Goal: Information Seeking & Learning: Learn about a topic

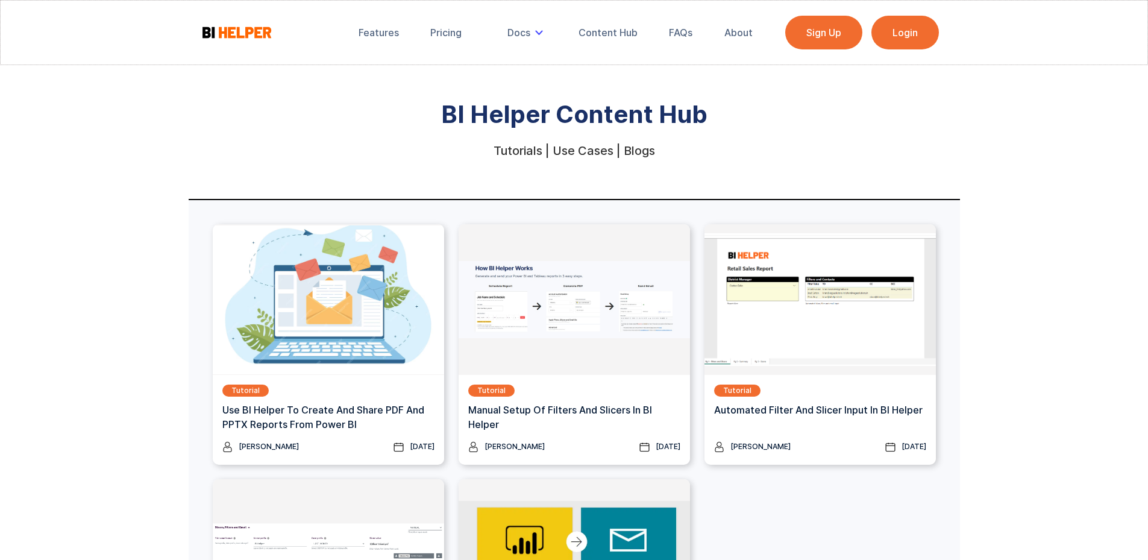
scroll to position [82, 0]
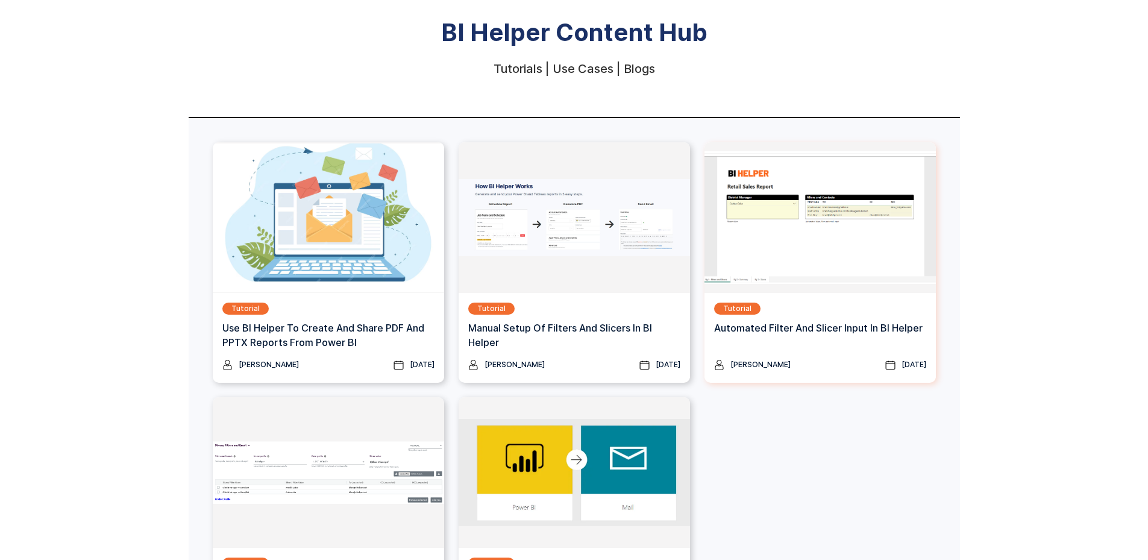
click at [812, 227] on img at bounding box center [820, 217] width 231 height 151
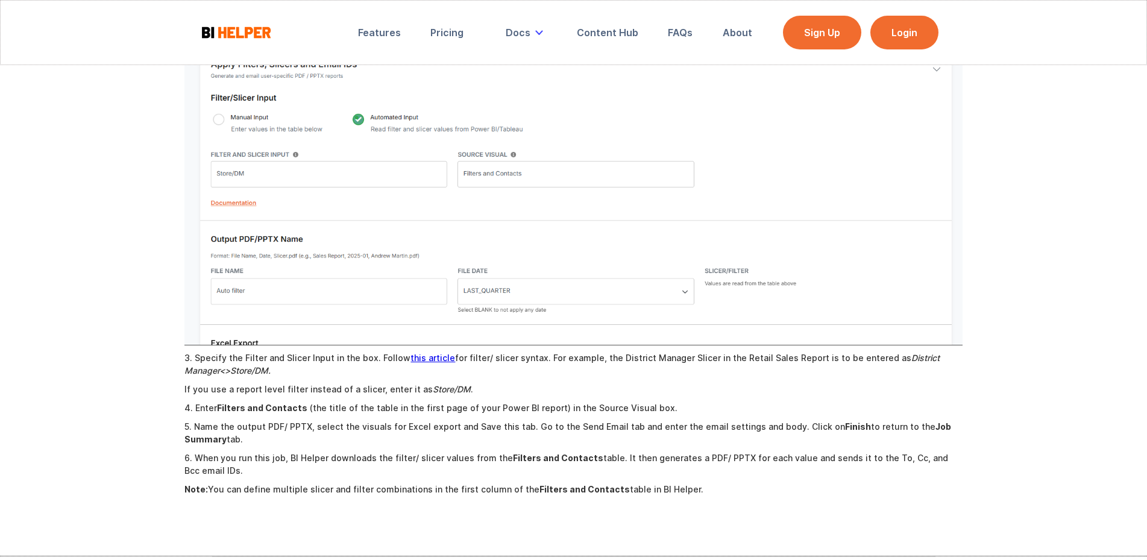
scroll to position [1023, 0]
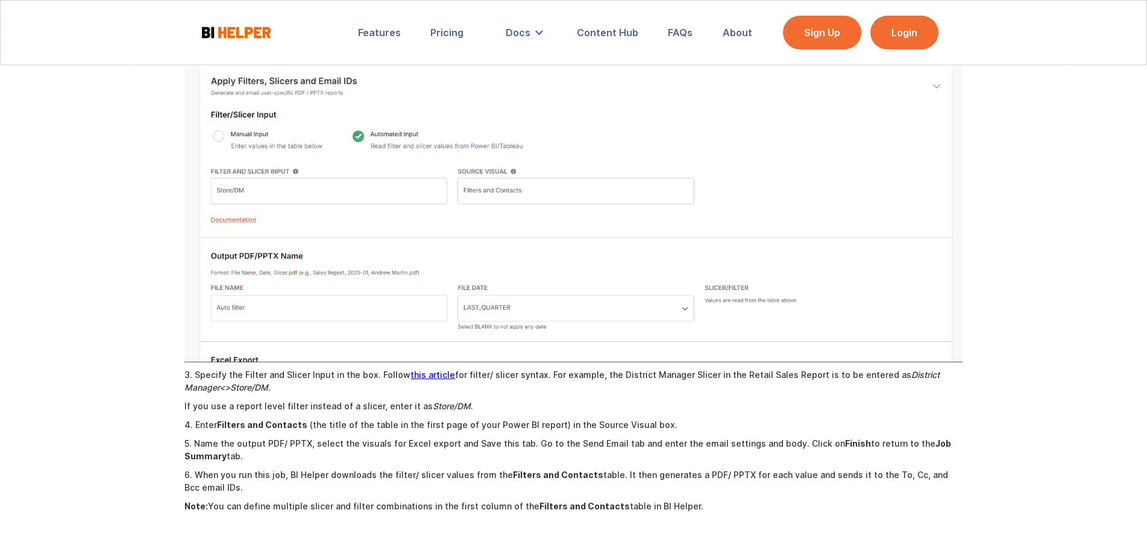
click at [426, 369] on link "this article" at bounding box center [432, 374] width 45 height 10
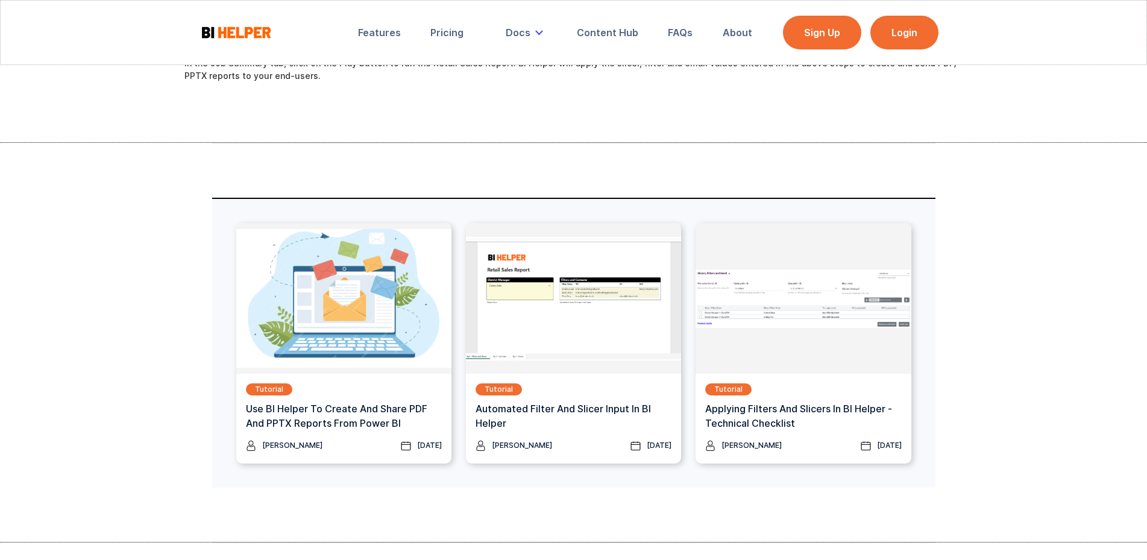
scroll to position [3519, 0]
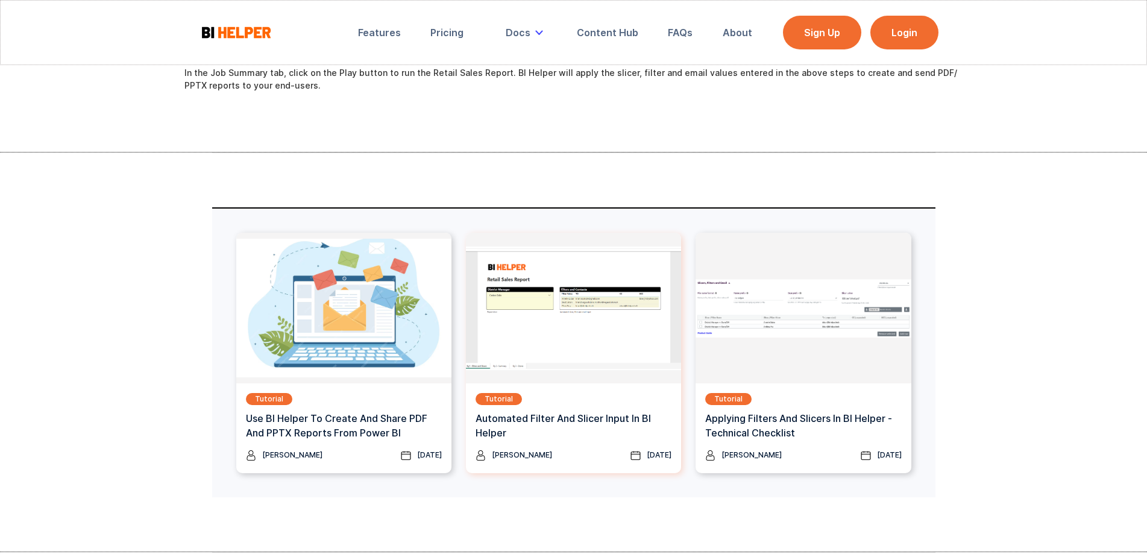
click at [590, 411] on h3 "Automated Filter and Slicer Input in BI Helper" at bounding box center [574, 425] width 196 height 29
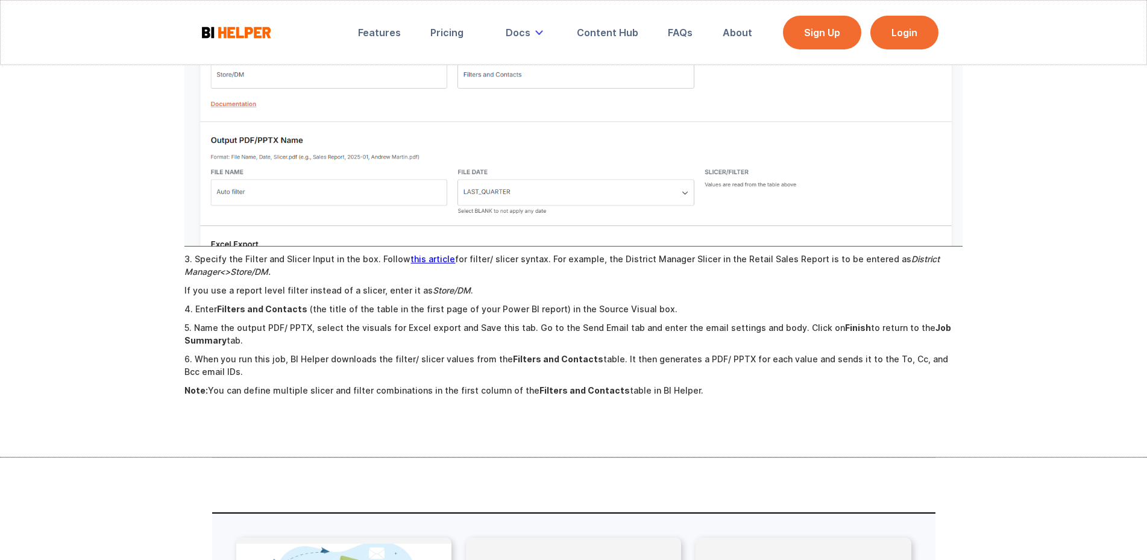
scroll to position [1134, 0]
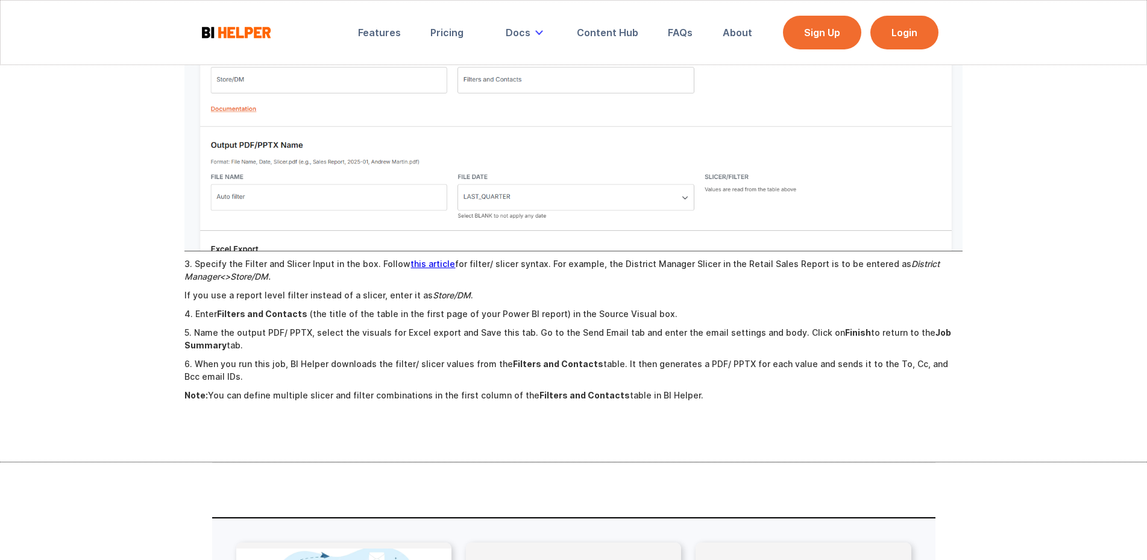
click at [419, 259] on link "this article" at bounding box center [432, 264] width 45 height 10
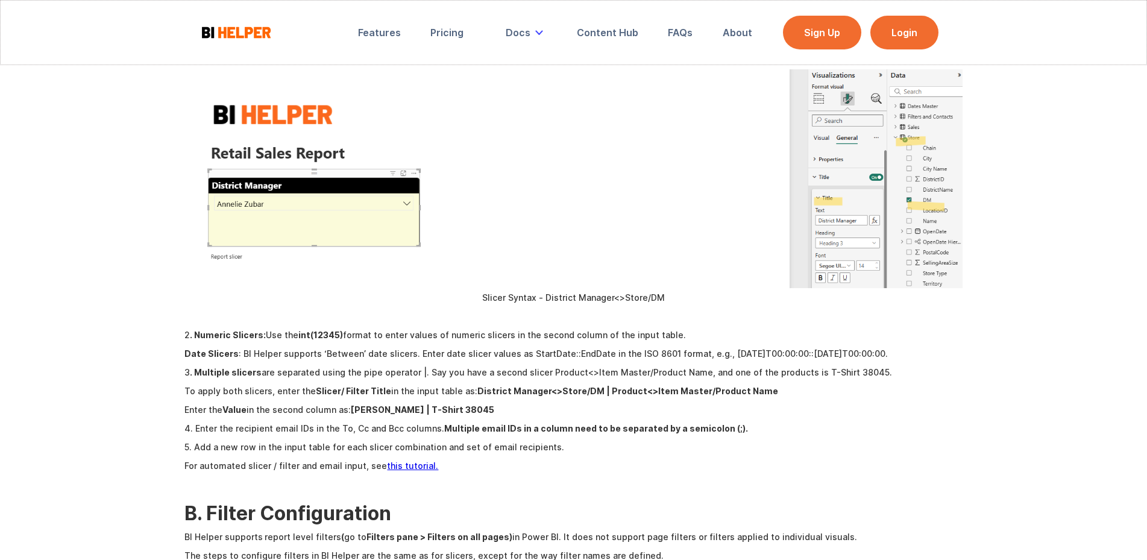
scroll to position [2438, 0]
